Goal: Information Seeking & Learning: Learn about a topic

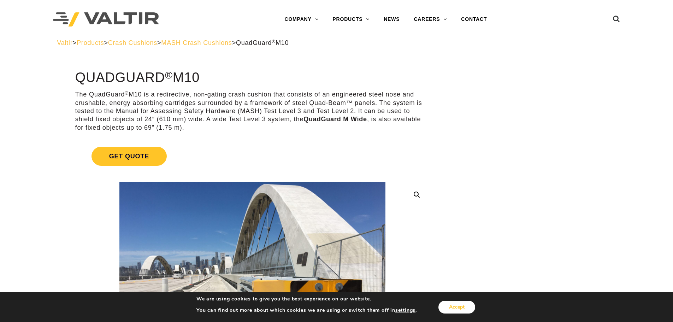
click at [460, 307] on button "Accept" at bounding box center [456, 307] width 37 height 13
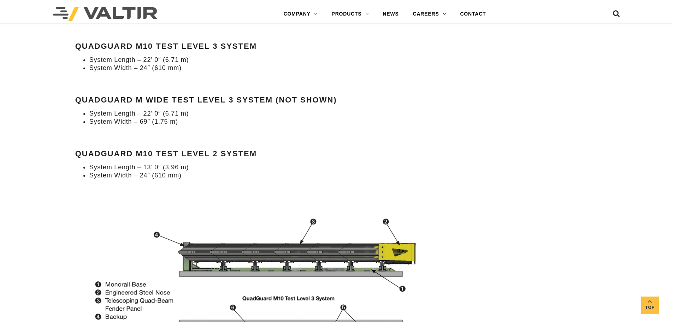
scroll to position [742, 0]
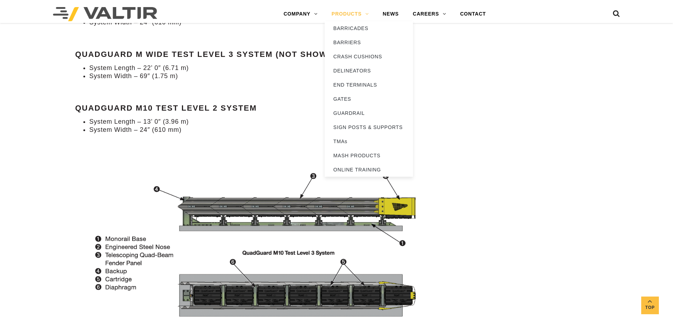
click at [348, 16] on link "PRODUCTS" at bounding box center [350, 14] width 51 height 14
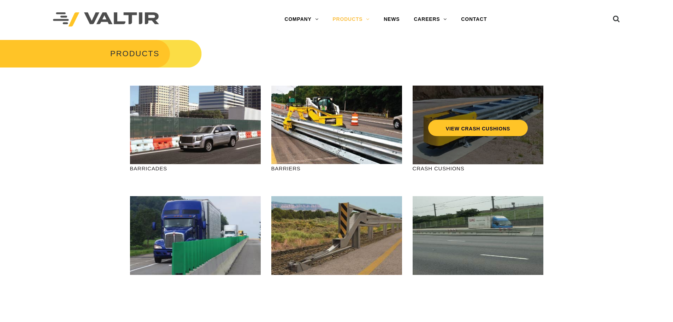
click at [450, 149] on div "VIEW CRASH CUSHIONS" at bounding box center [478, 124] width 131 height 79
click at [450, 131] on link "VIEW CRASH CUSHIONS" at bounding box center [478, 128] width 100 height 16
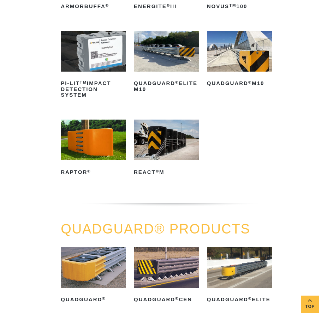
scroll to position [155, 0]
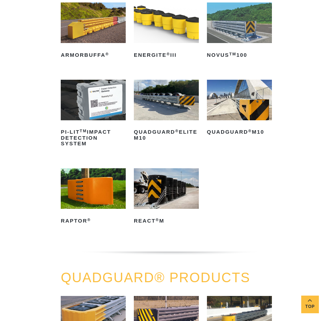
click at [84, 192] on img at bounding box center [93, 188] width 65 height 41
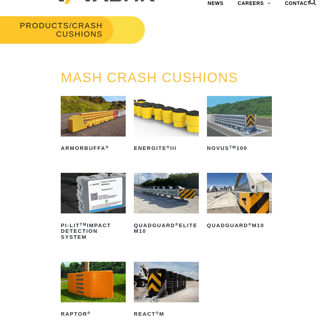
scroll to position [14, 0]
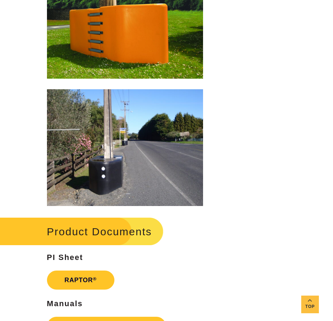
scroll to position [883, 0]
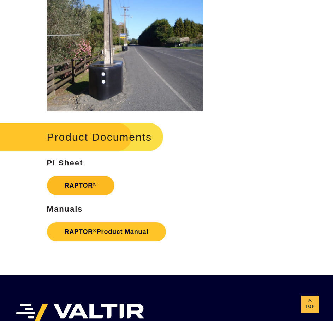
click at [81, 187] on strong "RAPTOR ®" at bounding box center [81, 185] width 32 height 7
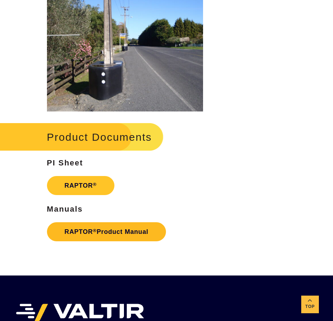
click at [92, 226] on link "RAPTOR ® Product Manual" at bounding box center [106, 232] width 119 height 19
